Goal: Transaction & Acquisition: Purchase product/service

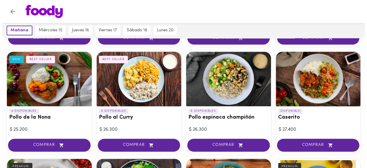
scroll to position [143, 0]
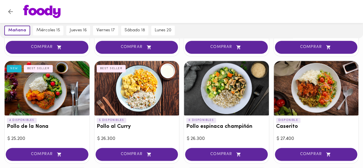
click at [296, 102] on div at bounding box center [316, 88] width 85 height 55
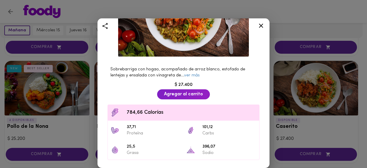
scroll to position [86, 0]
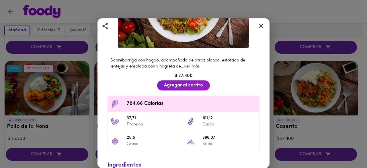
click at [194, 65] on link "ver más" at bounding box center [191, 66] width 15 height 4
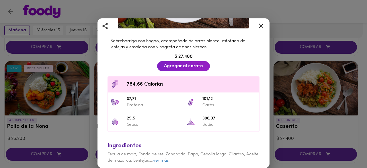
scroll to position [106, 0]
click at [169, 158] on link "ver más" at bounding box center [160, 160] width 15 height 4
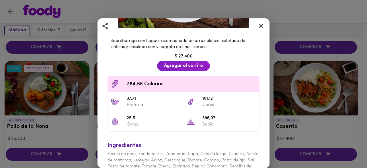
scroll to position [130, 0]
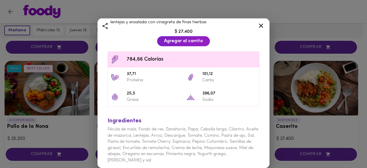
click at [263, 23] on icon at bounding box center [261, 25] width 7 height 7
